Goal: Information Seeking & Learning: Check status

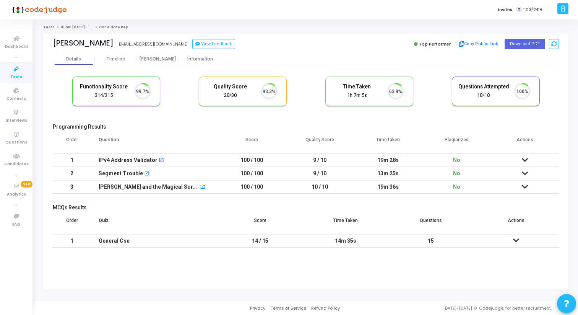
scroll to position [16, 20]
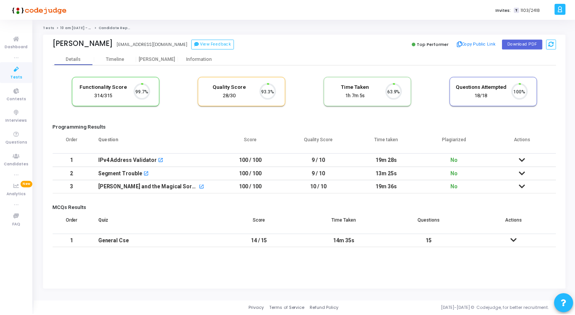
scroll to position [16, 20]
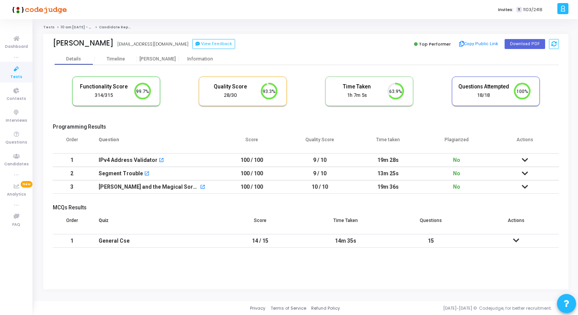
click at [519, 171] on td at bounding box center [525, 173] width 68 height 13
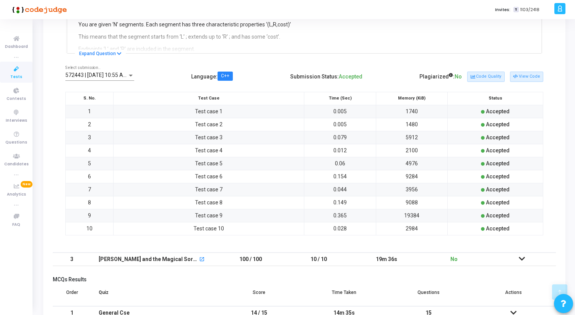
scroll to position [187, 0]
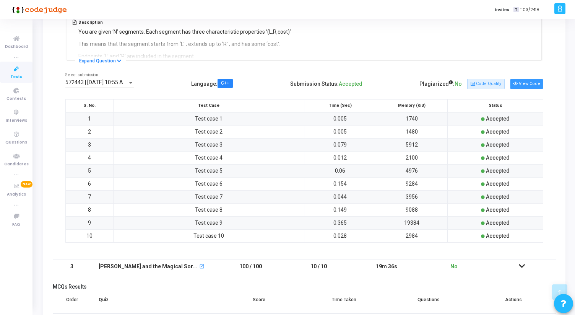
click at [528, 81] on button "View Code" at bounding box center [526, 84] width 33 height 10
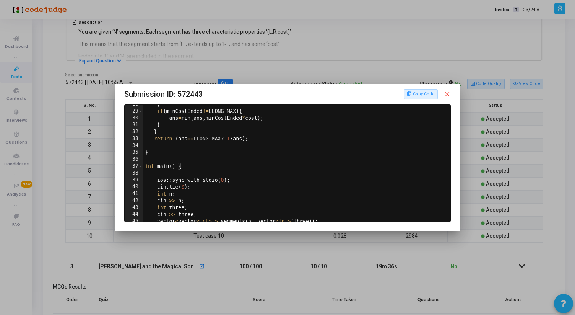
scroll to position [0, 0]
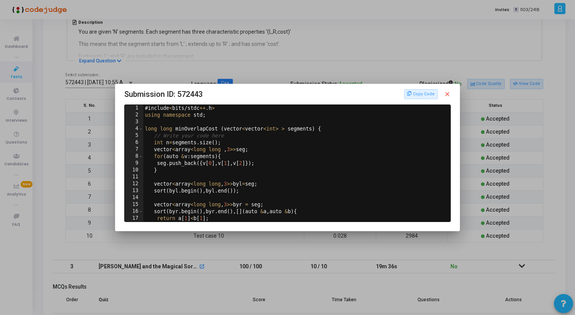
click at [449, 94] on mat-icon "close" at bounding box center [447, 94] width 7 height 7
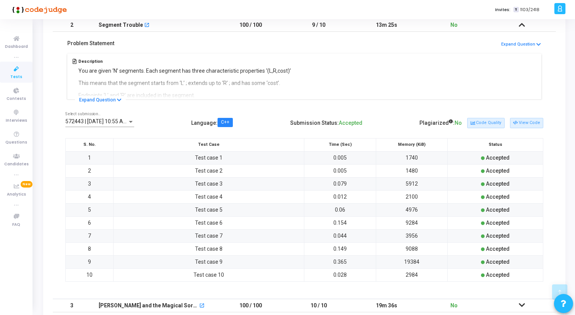
scroll to position [145, 0]
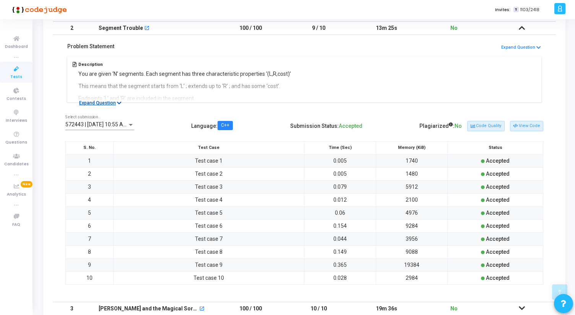
click at [102, 106] on button "Expand Question" at bounding box center [100, 103] width 51 height 8
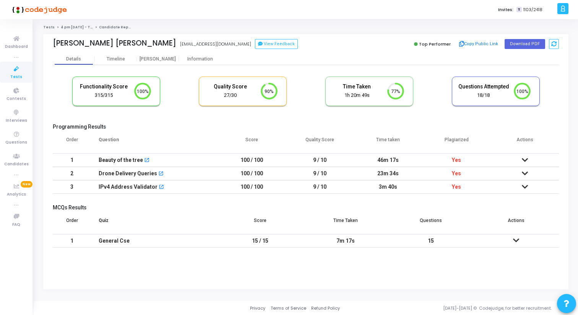
scroll to position [16, 20]
